Goal: Task Accomplishment & Management: Manage account settings

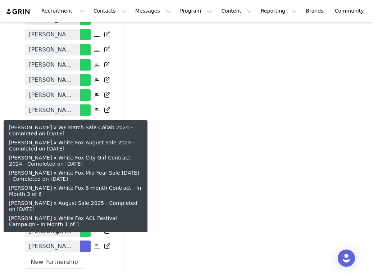
scroll to position [1297, 0]
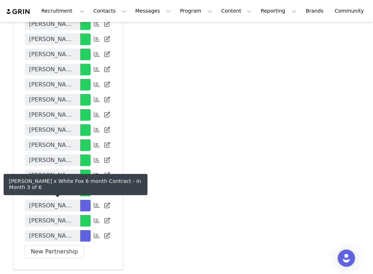
click at [50, 205] on span "Olivia DeJarnett x White Fox 6 month Contract" at bounding box center [52, 205] width 47 height 9
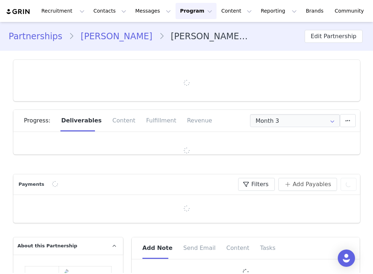
type input "+1 ([GEOGRAPHIC_DATA])"
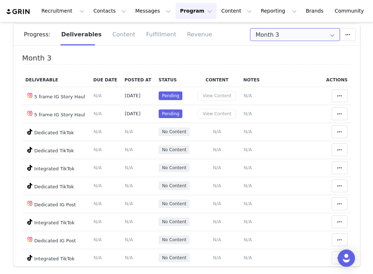
click at [275, 38] on input "Month 3" at bounding box center [295, 34] width 90 height 13
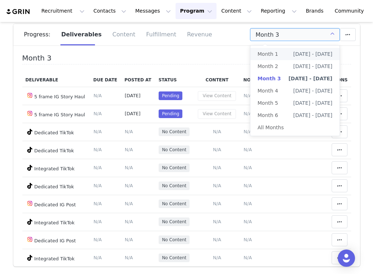
click at [276, 52] on span "Month 1" at bounding box center [267, 54] width 20 height 12
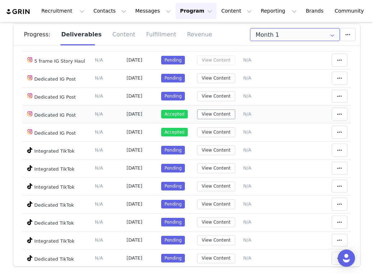
scroll to position [54, 0]
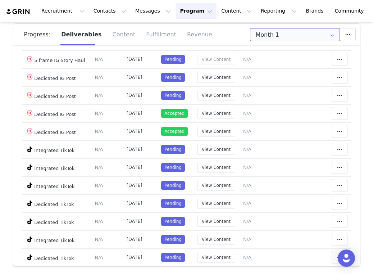
click at [282, 40] on input "Month 1" at bounding box center [295, 34] width 90 height 13
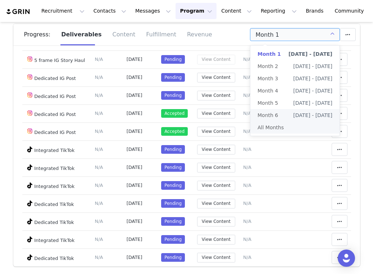
click at [275, 126] on li "All Months" at bounding box center [294, 127] width 89 height 12
type input "All"
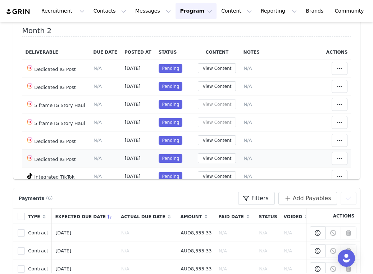
scroll to position [245, 0]
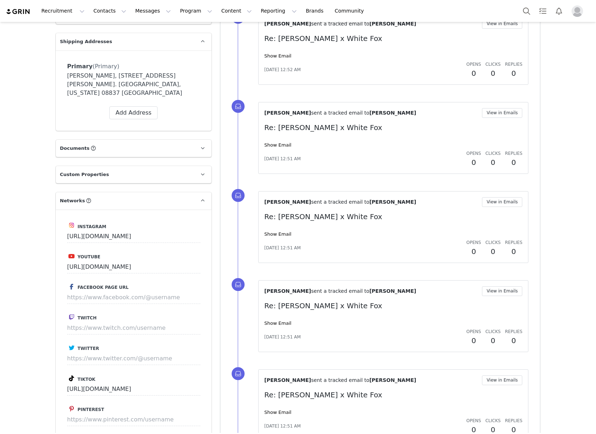
scroll to position [293, 0]
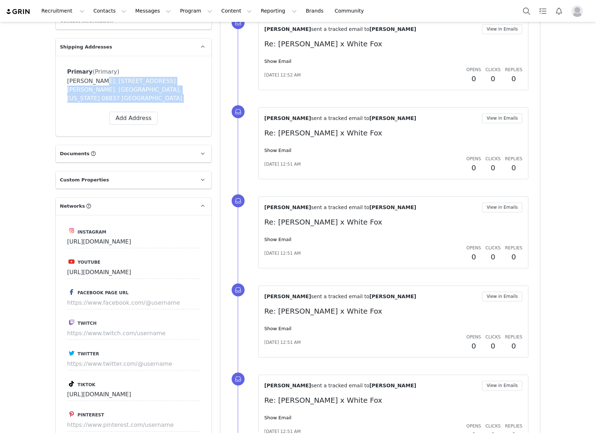
drag, startPoint x: 95, startPoint y: 67, endPoint x: 183, endPoint y: 83, distance: 88.8
click at [183, 83] on div "Primary (Primary) Label Primary First Name Ashley Last Name LaMarca Email conta…" at bounding box center [133, 96] width 133 height 58
drag, startPoint x: 183, startPoint y: 83, endPoint x: 165, endPoint y: 83, distance: 18.0
click at [183, 83] on div "Primary (Primary) Label Primary First Name Ashley Last Name LaMarca Email conta…" at bounding box center [133, 96] width 133 height 58
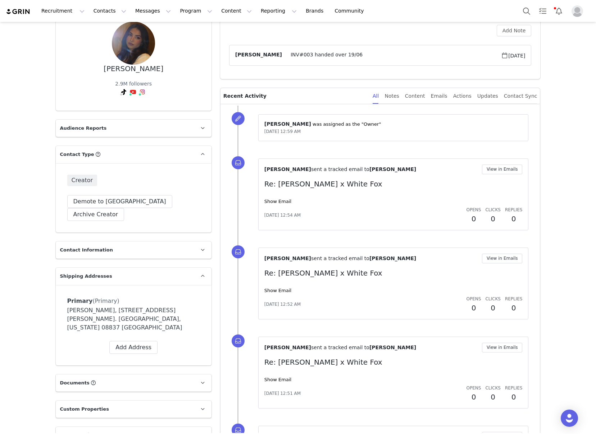
scroll to position [0, 0]
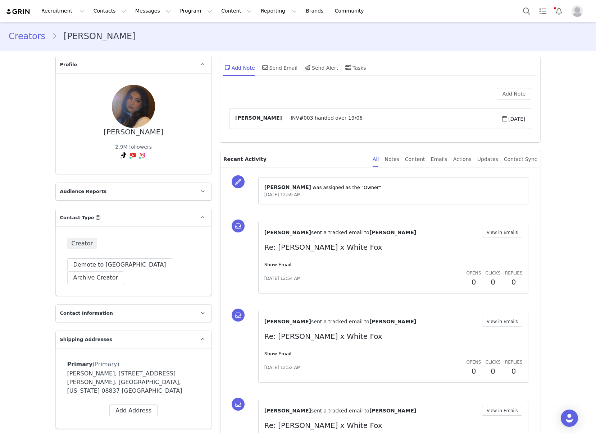
drag, startPoint x: 377, startPoint y: 193, endPoint x: 390, endPoint y: 190, distance: 13.6
click at [390, 190] on div "⁨ Bek Skinner ⁩ was assigned as the "Owner" Sep 30, 2025, 12:59 AM" at bounding box center [393, 191] width 270 height 27
drag, startPoint x: 385, startPoint y: 191, endPoint x: 354, endPoint y: 187, distance: 31.2
click at [381, 191] on div "⁨ Bek Skinner ⁩ was assigned as the "Owner" Sep 30, 2025, 12:59 AM" at bounding box center [393, 191] width 258 height 15
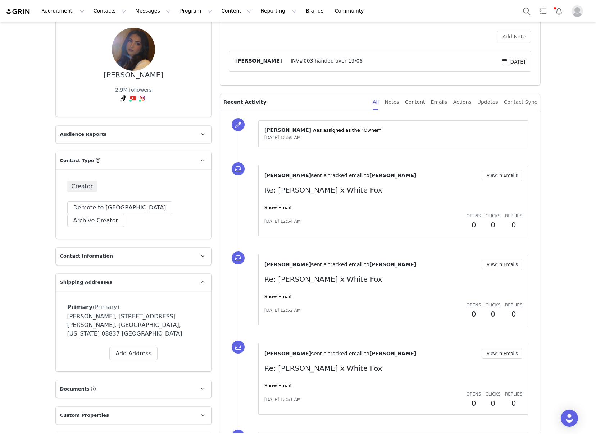
scroll to position [67, 0]
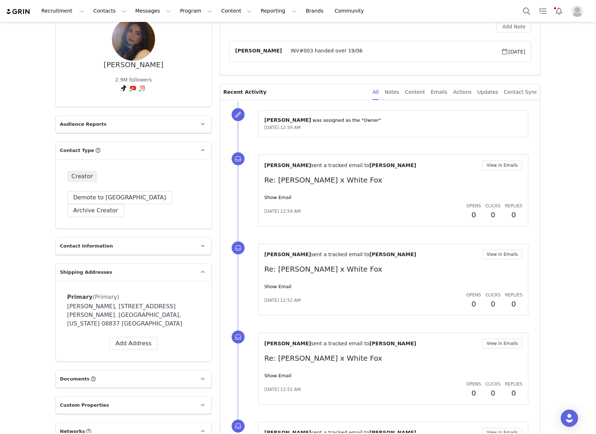
click at [346, 207] on div "Aug 1, 2025, 12:54 AM Opens 0 Clicks 0 Replies 0" at bounding box center [393, 211] width 258 height 18
click at [278, 198] on link "Show Email" at bounding box center [277, 197] width 27 height 5
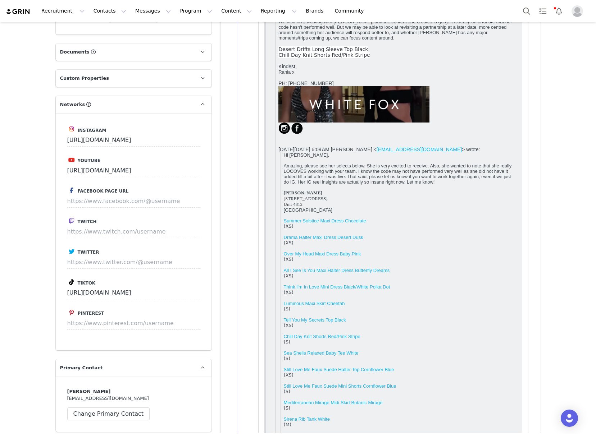
scroll to position [395, 0]
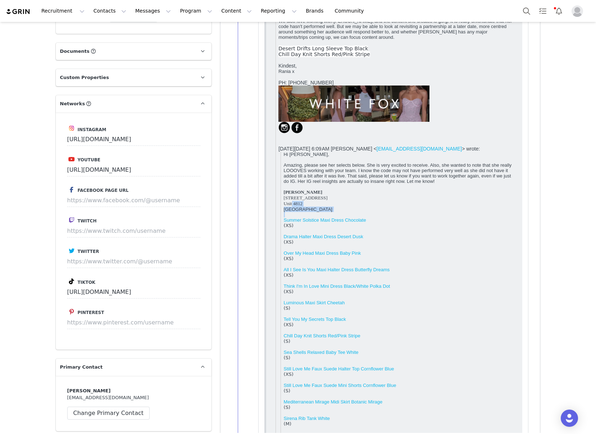
drag, startPoint x: 24, startPoint y: 339, endPoint x: 60, endPoint y: 350, distance: 37.4
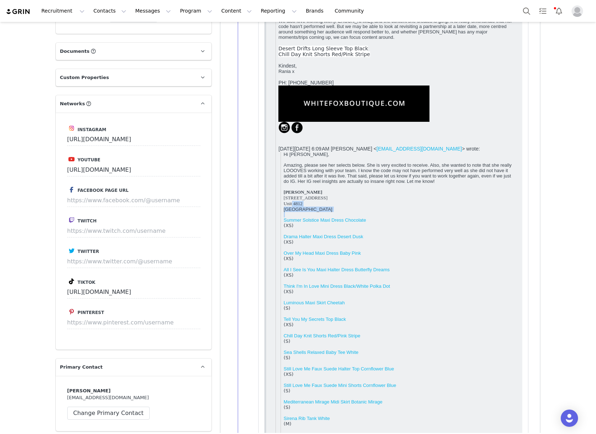
click div "Ashley LaMarca 1000 Brickell Plaza Unit 4812 Miami, FL 33131"
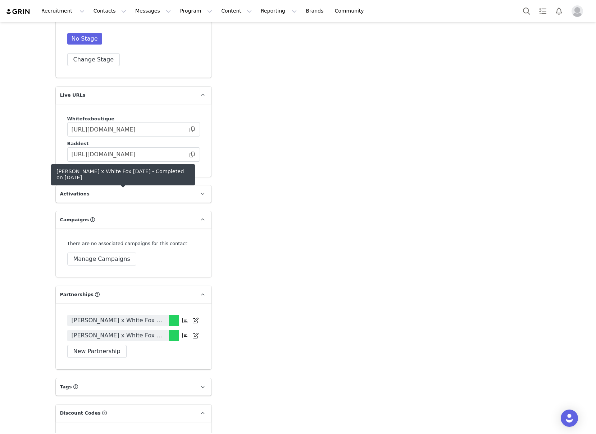
scroll to position [1136, 0]
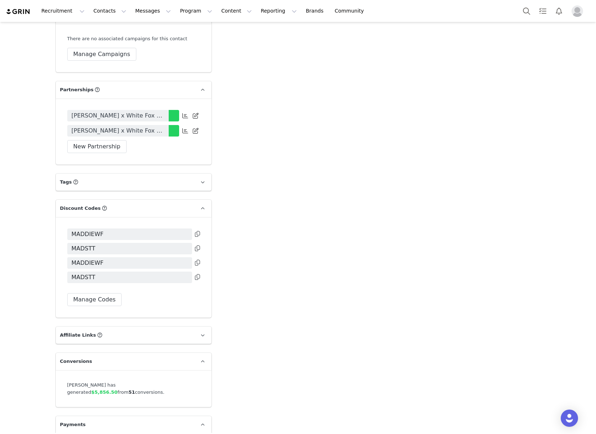
click at [198, 231] on icon at bounding box center [197, 234] width 5 height 6
click at [199, 245] on icon at bounding box center [197, 248] width 5 height 6
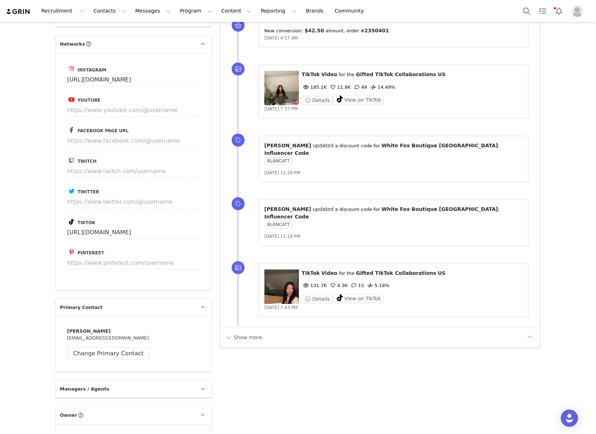
scroll to position [615, 0]
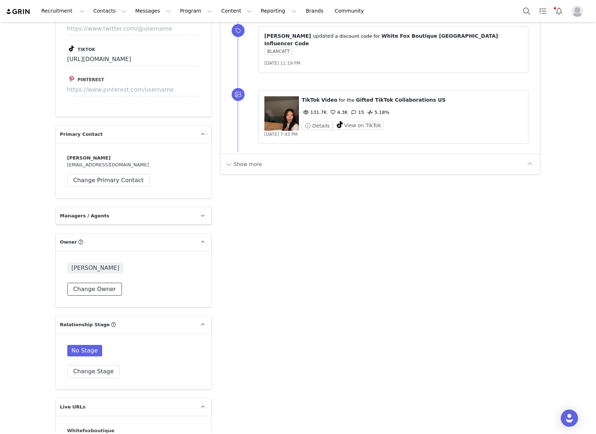
click at [105, 285] on button "Change Owner" at bounding box center [94, 289] width 55 height 13
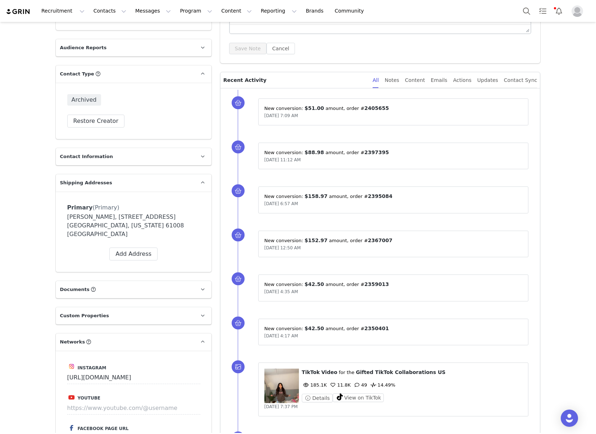
scroll to position [0, 0]
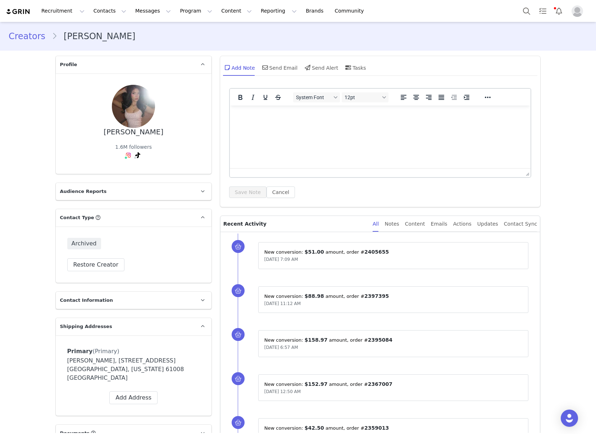
click at [317, 265] on div "New conversion: ⁨ $51.00 ⁩ amount⁨⁩⁨, order #⁨ 2405655 ⁩⁩ May 5, 2024, 7:09 AM" at bounding box center [393, 255] width 270 height 27
click at [347, 259] on div "May 5, 2024, 7:09 AM" at bounding box center [393, 259] width 258 height 7
click at [156, 257] on div "Archived Restore Creator" at bounding box center [134, 254] width 156 height 56
drag, startPoint x: 162, startPoint y: 370, endPoint x: 167, endPoint y: 370, distance: 4.7
click at [167, 370] on div "Blanca Navarrete, 530 E Lincoln Ave. Belvidere, Illinois 61008 United States" at bounding box center [133, 370] width 133 height 26
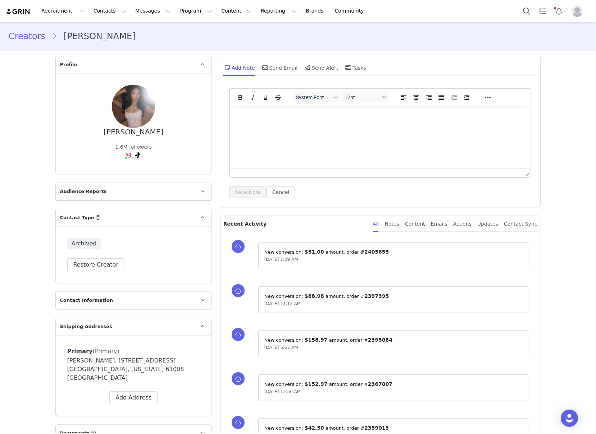
drag, startPoint x: 167, startPoint y: 371, endPoint x: 174, endPoint y: 384, distance: 14.9
click at [167, 371] on div "Blanca Navarrete, 530 E Lincoln Ave. Belvidere, Illinois 61008 United States" at bounding box center [133, 370] width 133 height 26
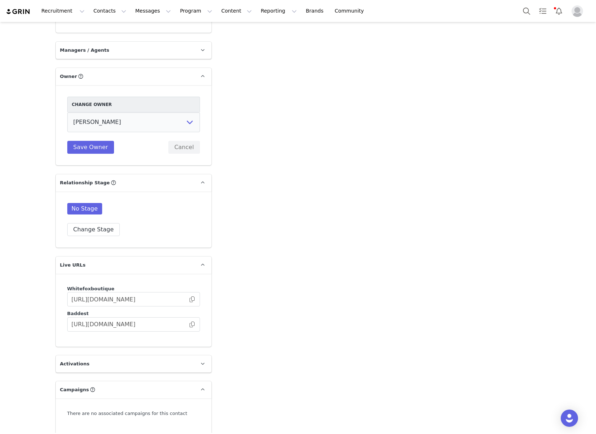
scroll to position [782, 0]
click at [179, 234] on div "No Stage Change Stage" at bounding box center [134, 218] width 156 height 56
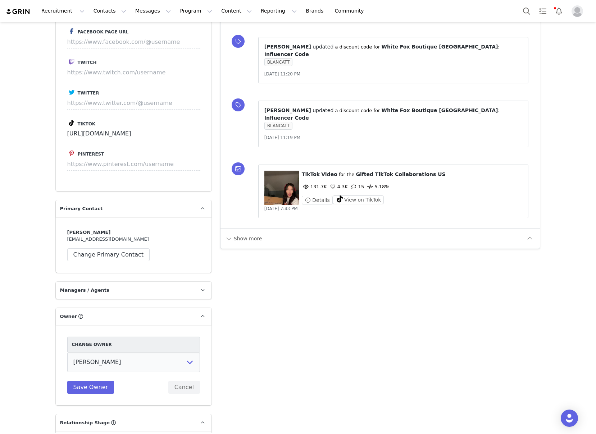
scroll to position [0, 0]
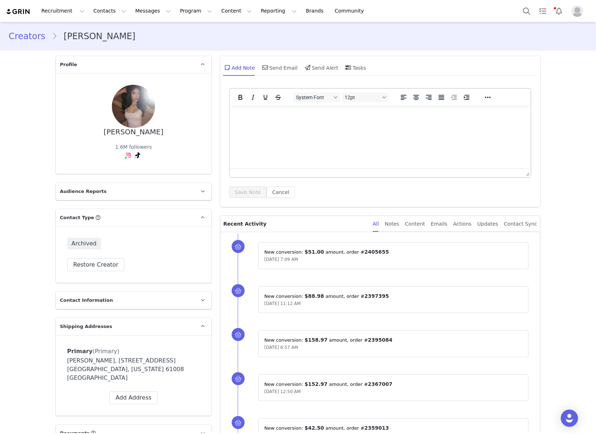
click at [325, 252] on p "New conversion: ⁨ $51.00 ⁩ amount⁨⁩⁨, order #⁨ 2405655 ⁩⁩" at bounding box center [393, 252] width 258 height 8
drag, startPoint x: 290, startPoint y: 255, endPoint x: 384, endPoint y: 265, distance: 93.6
click at [384, 265] on div "New conversion: ⁨ $51.00 ⁩ amount⁨⁩⁨, order #⁨ 2405655 ⁩⁩ May 5, 2024, 7:09 AM" at bounding box center [393, 255] width 270 height 27
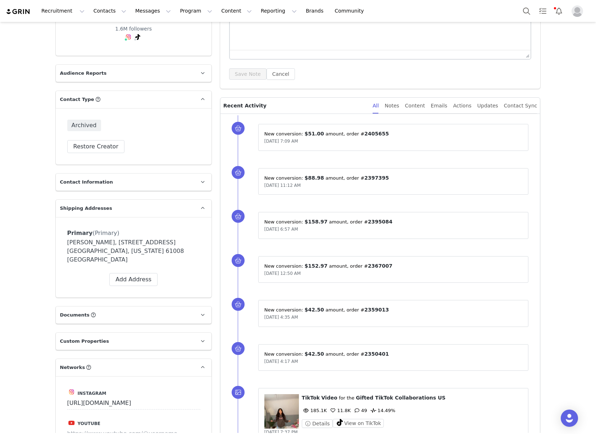
scroll to position [300, 0]
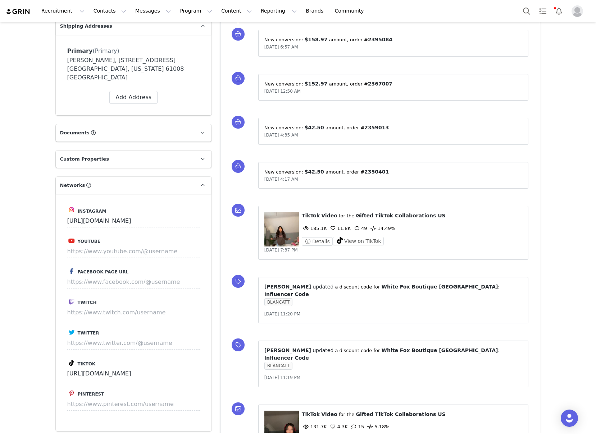
drag, startPoint x: 270, startPoint y: 250, endPoint x: 322, endPoint y: 256, distance: 53.2
click at [322, 257] on div "⁨ TikTok ⁩ ⁨ Video ⁩ for the ⁨ Gifted TikTok Collaborations US ⁩ 185.1K 11.8K 4…" at bounding box center [393, 233] width 270 height 54
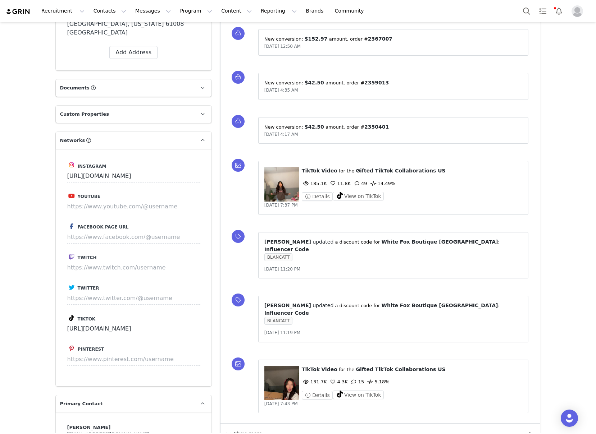
scroll to position [607, 0]
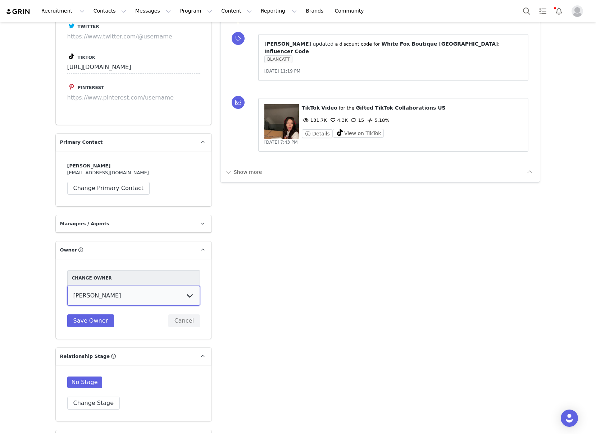
click at [116, 288] on select "Tina Innes Jaz Yap Tiana McLennan Grace Khamis Tyra Mcrae Bridget Paul Tash Kav…" at bounding box center [133, 296] width 133 height 20
select select "4d1904ed-9da9-4701-8836-015f156624f8"
click at [67, 286] on select "Tina Innes Jaz Yap Tiana McLennan Grace Khamis Tyra Mcrae Bridget Paul Tash Kav…" at bounding box center [133, 296] width 133 height 20
drag, startPoint x: 88, startPoint y: 313, endPoint x: 114, endPoint y: 317, distance: 26.3
click at [88, 314] on button "Save Owner" at bounding box center [90, 320] width 47 height 13
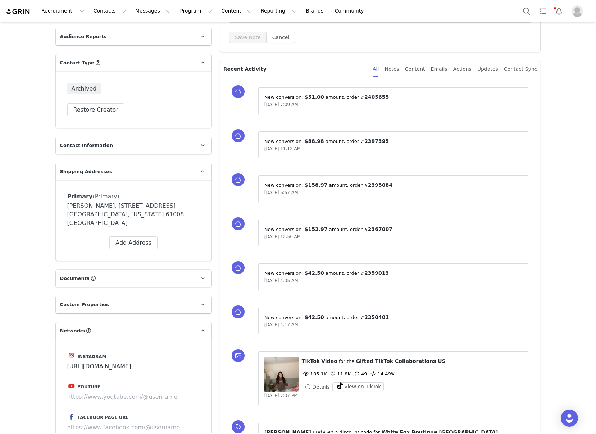
scroll to position [0, 0]
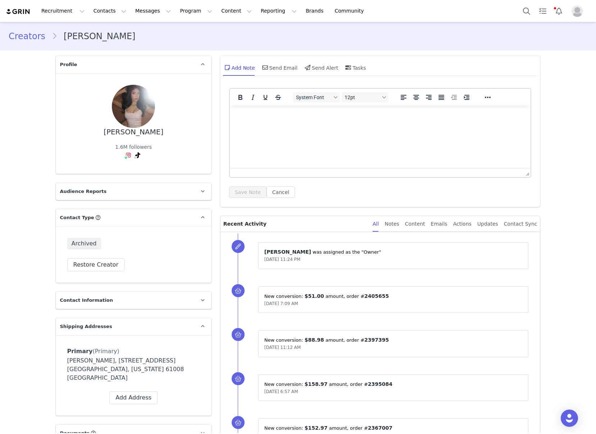
drag, startPoint x: 87, startPoint y: 141, endPoint x: 110, endPoint y: 35, distance: 108.5
click at [91, 134] on div "Blanca Navarrete 1.6M followers" at bounding box center [133, 124] width 133 height 78
copy div "Blanca Navarrete"
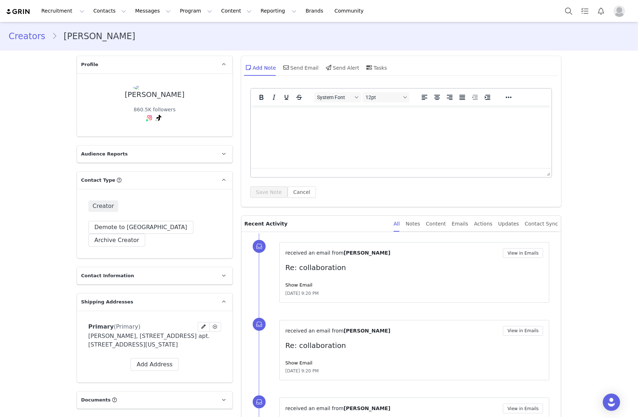
drag, startPoint x: 145, startPoint y: 201, endPoint x: 153, endPoint y: 317, distance: 116.3
click at [146, 201] on div "Creator" at bounding box center [154, 207] width 133 height 12
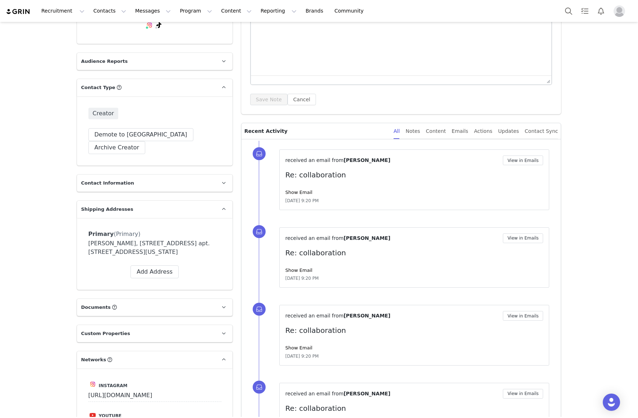
drag, startPoint x: 381, startPoint y: 187, endPoint x: 338, endPoint y: 177, distance: 44.3
click at [380, 187] on div "received an email from [PERSON_NAME] View in Emails Re: collaboration Show Emai…" at bounding box center [414, 180] width 258 height 49
drag, startPoint x: 394, startPoint y: 160, endPoint x: 339, endPoint y: 164, distance: 55.1
click at [338, 164] on div "received an email from [PERSON_NAME]" at bounding box center [393, 161] width 217 height 8
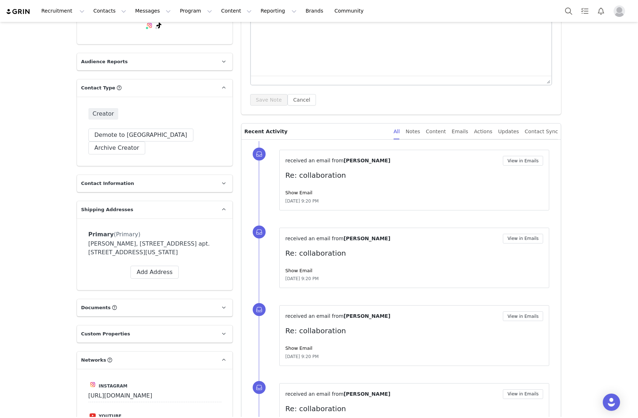
copy span "[PERSON_NAME]"
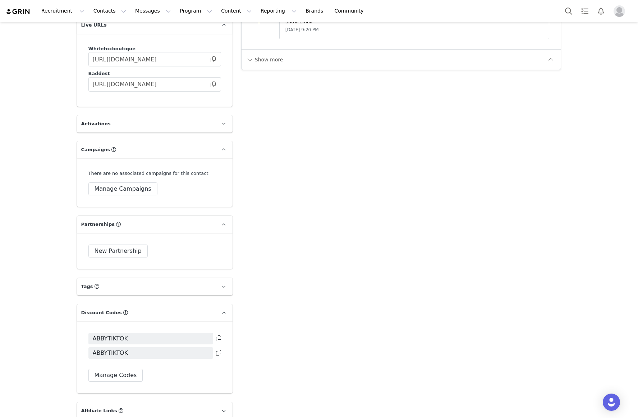
scroll to position [1093, 0]
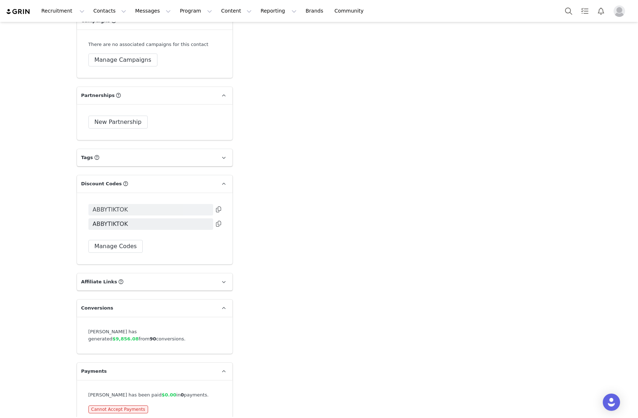
drag, startPoint x: 166, startPoint y: 199, endPoint x: 173, endPoint y: 200, distance: 6.5
click at [167, 204] on span "ABBYTIKTOK" at bounding box center [150, 210] width 125 height 12
click at [219, 207] on icon at bounding box center [218, 210] width 5 height 6
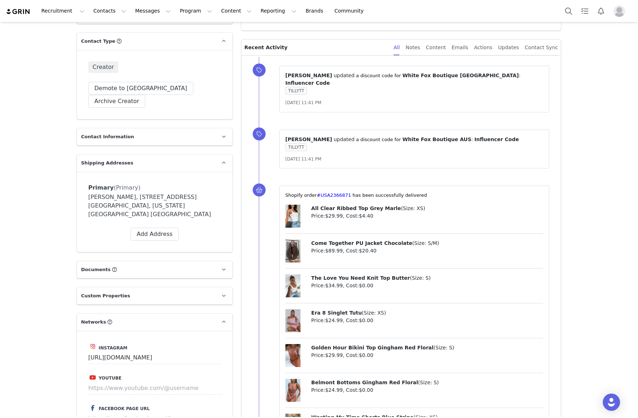
scroll to position [174, 0]
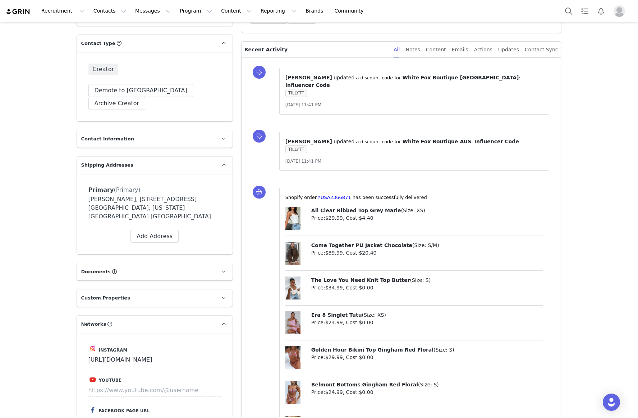
drag, startPoint x: 373, startPoint y: 161, endPoint x: 327, endPoint y: 162, distance: 46.0
click at [373, 162] on div "⁨ [PERSON_NAME] ⁩ ⁨ updated ⁩ a discount code for ⁨ White Fox Boutique AUS ⁩: ⁨…" at bounding box center [414, 151] width 270 height 39
drag, startPoint x: 297, startPoint y: 157, endPoint x: 362, endPoint y: 164, distance: 65.8
click at [360, 165] on div "⁨ [PERSON_NAME] ⁩ ⁨ updated ⁩ a discount code for ⁨ White Fox Boutique AUS ⁩: ⁨…" at bounding box center [410, 151] width 302 height 56
click at [362, 164] on div "⁨ [PERSON_NAME] ⁩ ⁨ updated ⁩ a discount code for ⁨ White Fox Boutique AUS ⁩: ⁨…" at bounding box center [410, 151] width 302 height 56
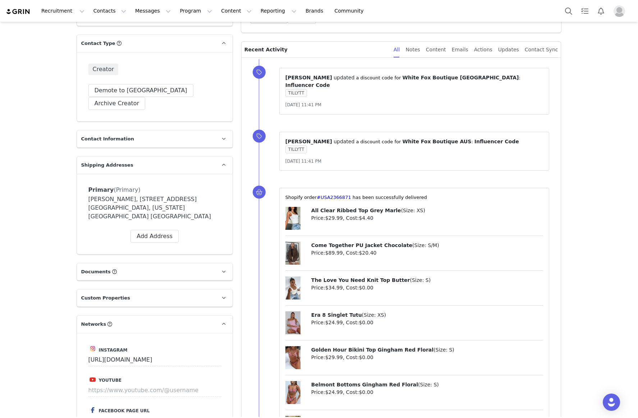
drag, startPoint x: 317, startPoint y: 99, endPoint x: 380, endPoint y: 100, distance: 62.5
click at [380, 101] on div "[DATE] 11:41 PM" at bounding box center [414, 104] width 258 height 7
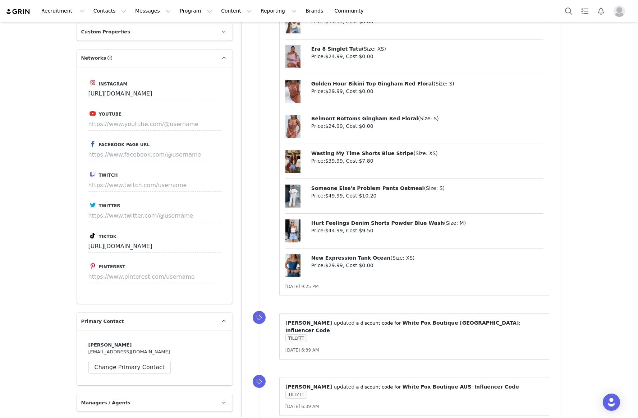
scroll to position [0, 0]
